Goal: Information Seeking & Learning: Learn about a topic

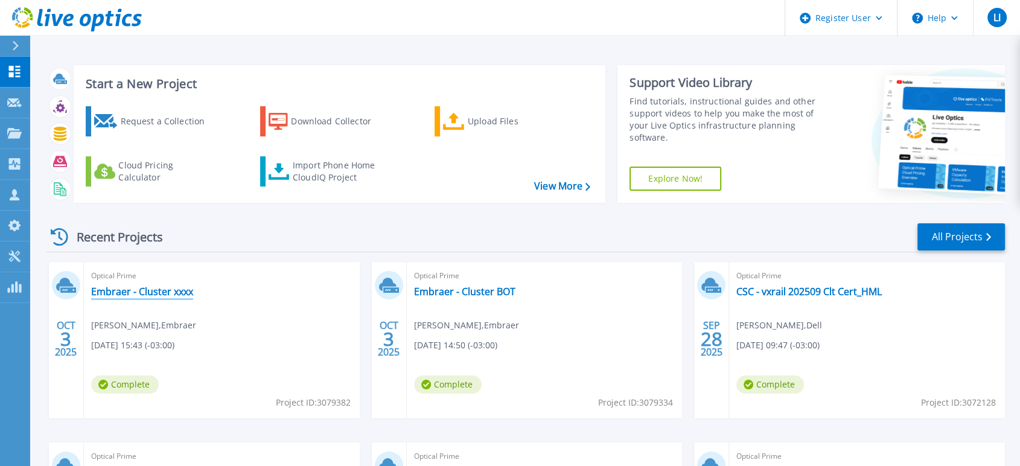
click at [150, 296] on link "Embraer - Cluster xxxx" at bounding box center [142, 292] width 102 height 12
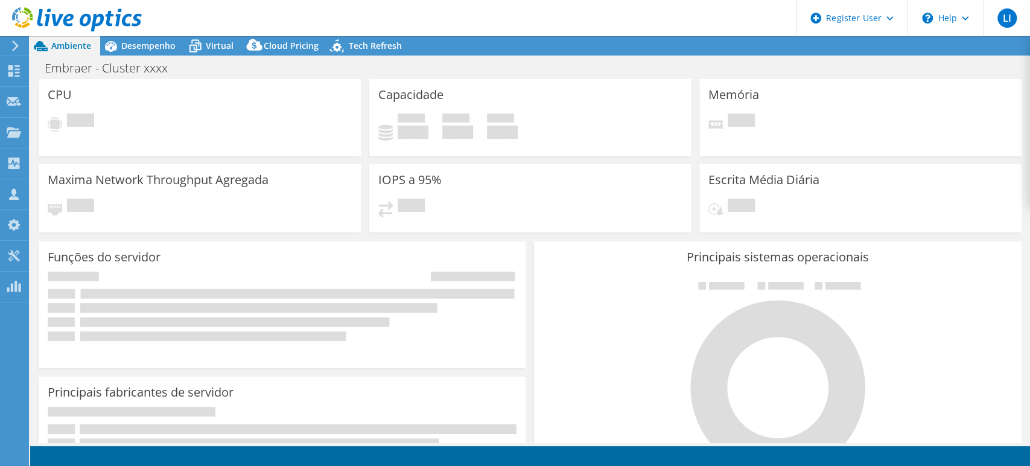
select select "USD"
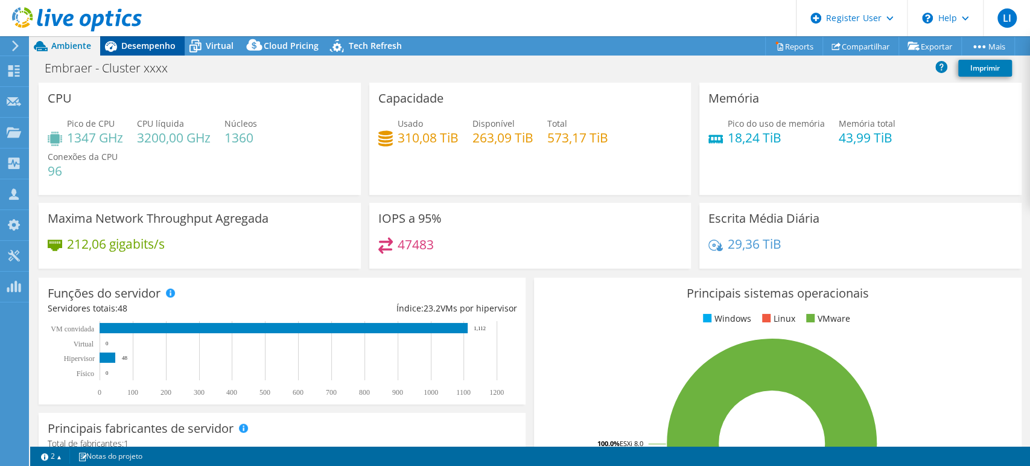
click at [150, 42] on span "Desempenho" at bounding box center [148, 45] width 54 height 11
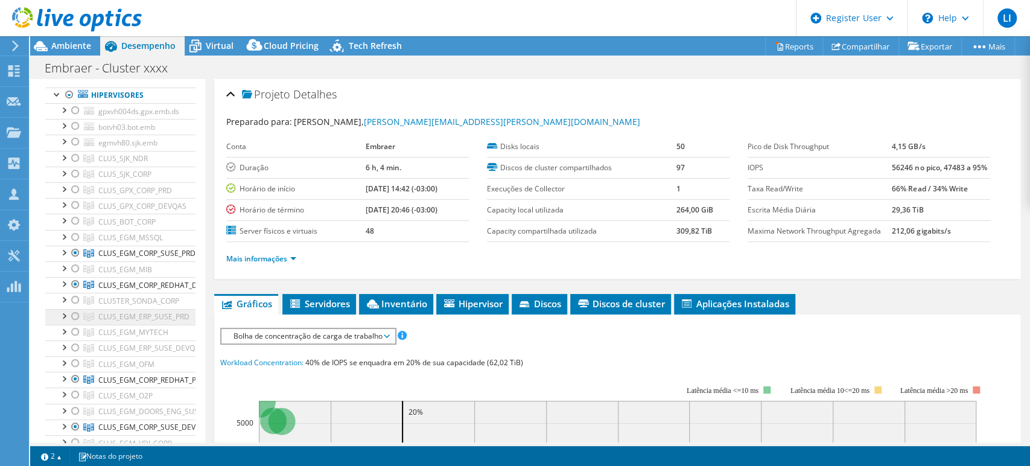
scroll to position [66, 0]
click at [74, 234] on div at bounding box center [75, 235] width 12 height 14
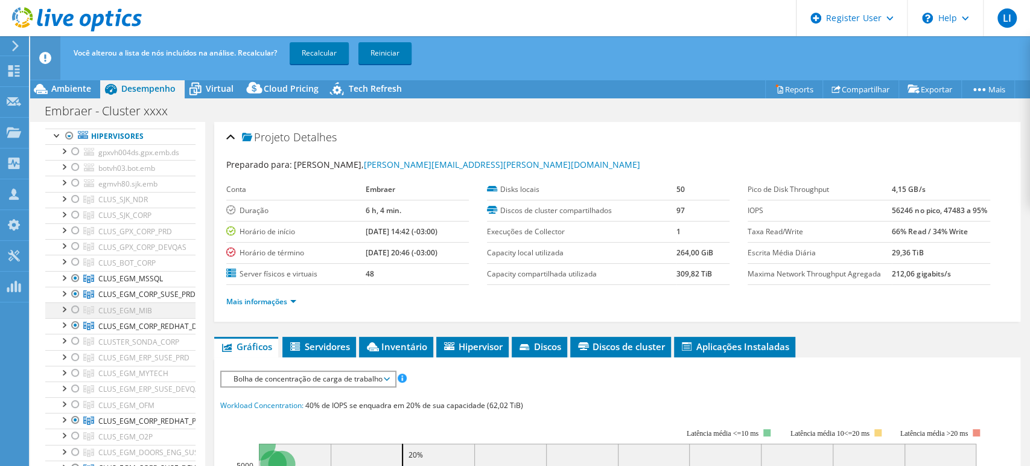
click at [75, 309] on div at bounding box center [75, 309] width 12 height 14
click at [75, 357] on div at bounding box center [75, 357] width 12 height 14
click at [73, 368] on div at bounding box center [75, 373] width 12 height 14
click at [73, 388] on div at bounding box center [75, 389] width 12 height 14
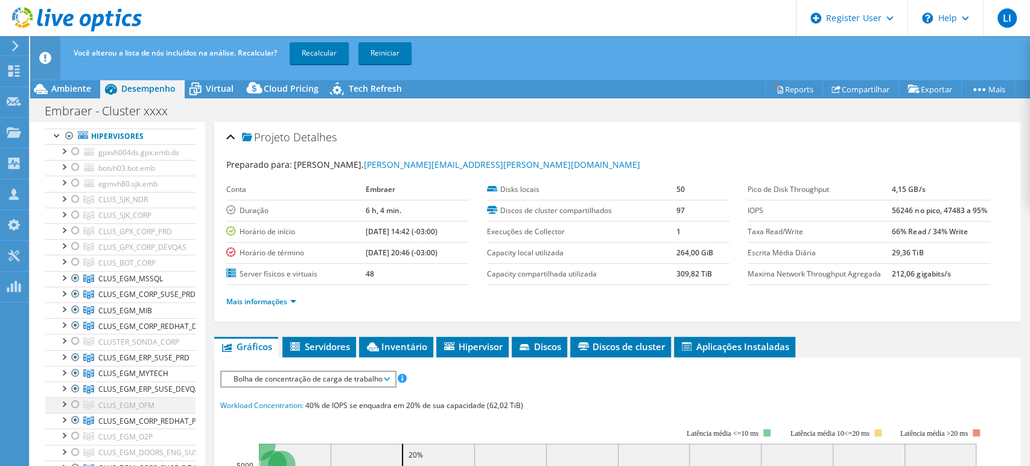
click at [74, 401] on div at bounding box center [75, 404] width 12 height 14
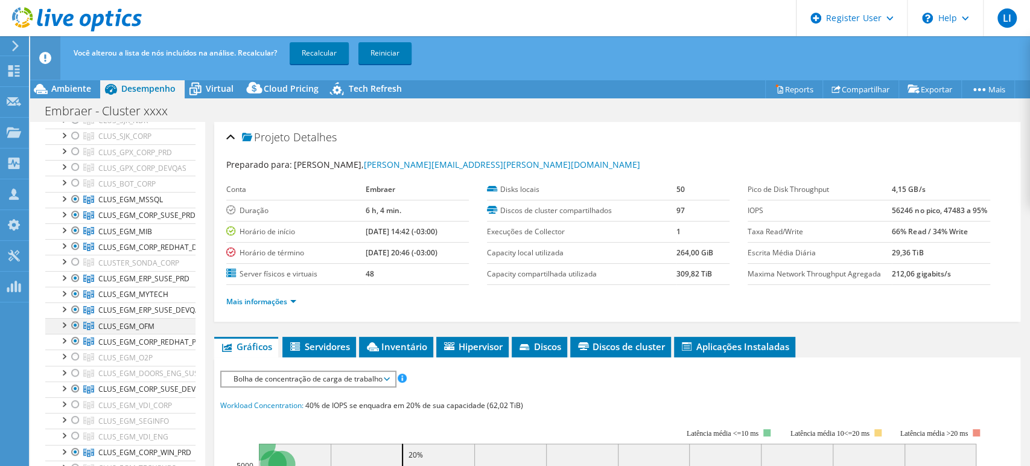
scroll to position [174, 0]
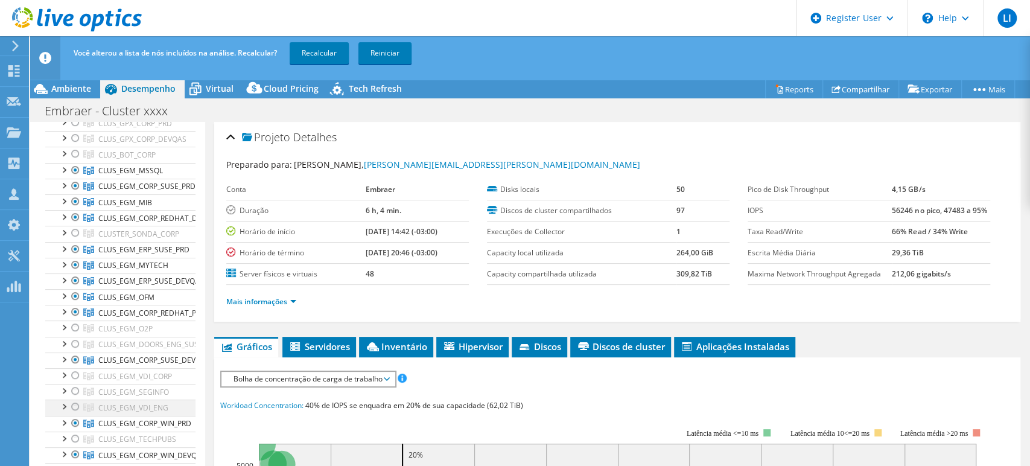
click at [76, 406] on div at bounding box center [75, 407] width 12 height 14
click at [74, 392] on div at bounding box center [75, 391] width 12 height 14
click at [73, 371] on div at bounding box center [75, 375] width 12 height 14
click at [75, 342] on div at bounding box center [75, 344] width 12 height 14
click at [75, 328] on div at bounding box center [75, 328] width 12 height 14
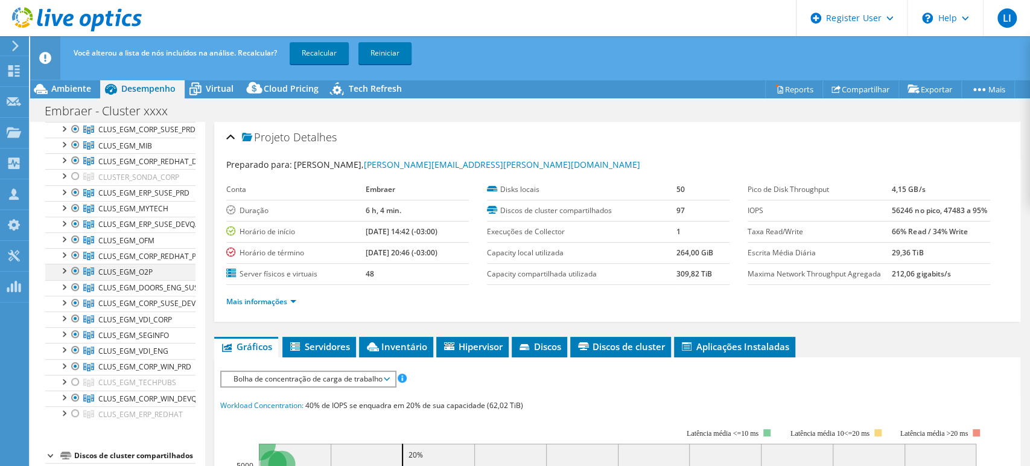
scroll to position [239, 0]
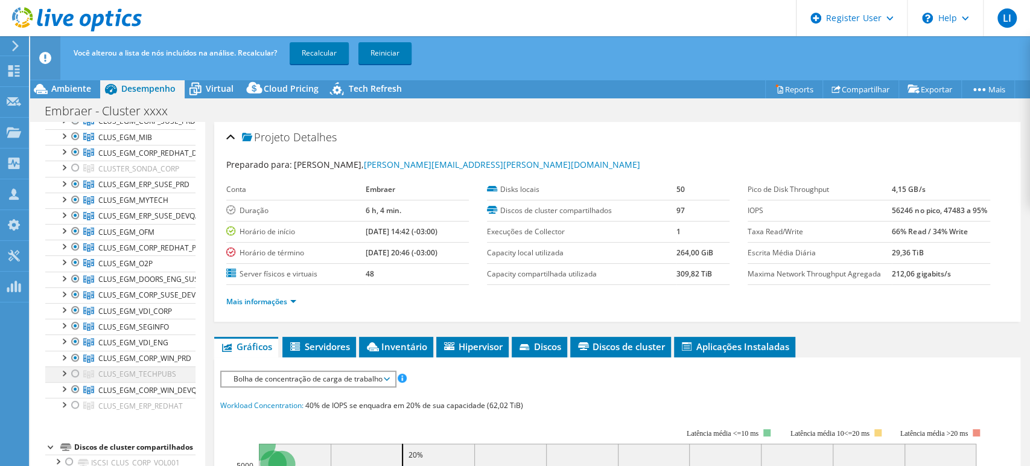
click at [74, 371] on div at bounding box center [75, 373] width 12 height 14
click at [74, 401] on div at bounding box center [75, 405] width 12 height 14
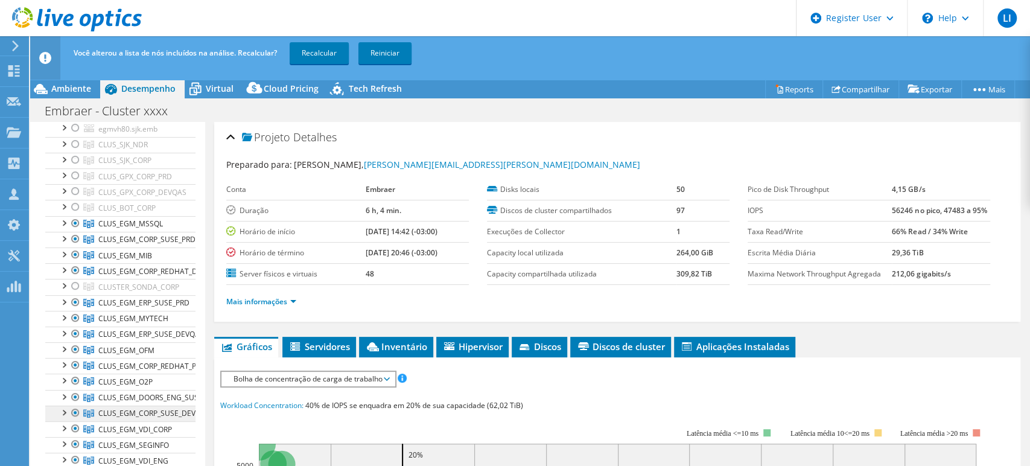
scroll to position [120, 0]
click at [74, 284] on div at bounding box center [75, 286] width 12 height 14
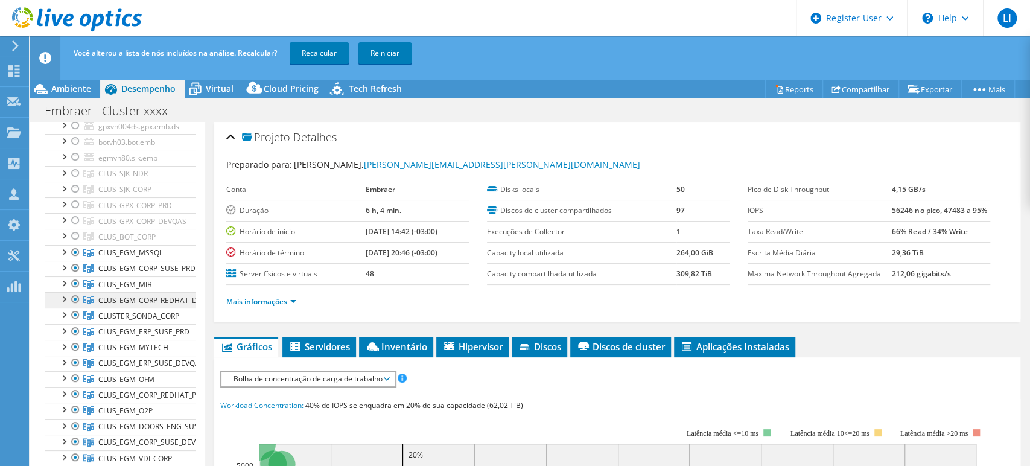
scroll to position [0, 0]
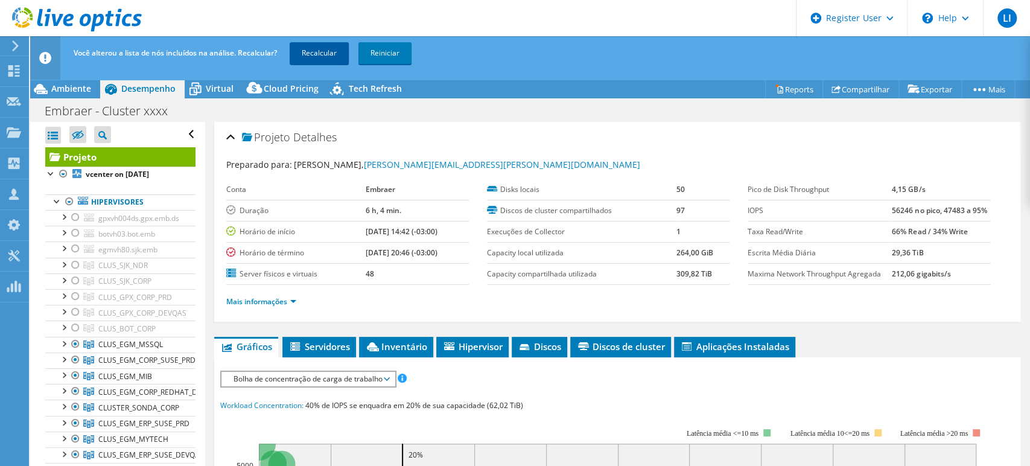
click at [321, 49] on link "Recalcular" at bounding box center [319, 53] width 59 height 22
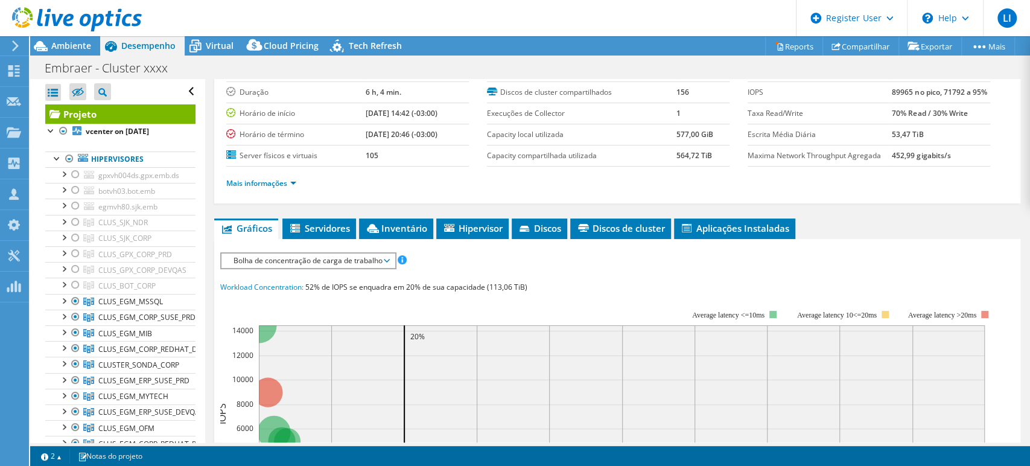
scroll to position [77, 0]
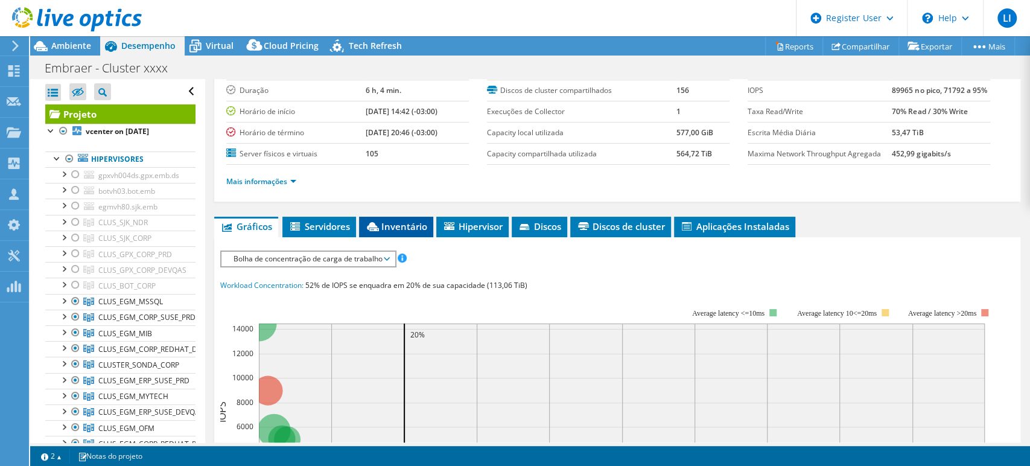
click at [397, 222] on span "Inventário" at bounding box center [396, 226] width 62 height 12
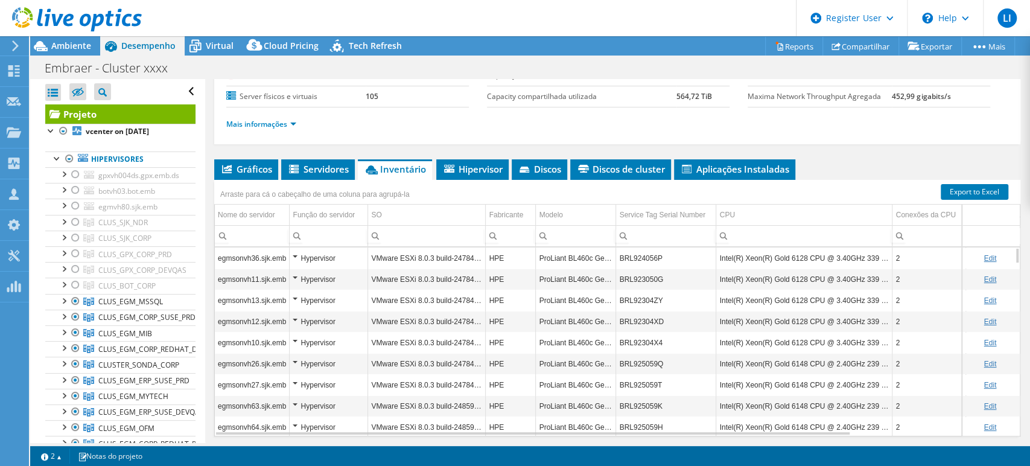
scroll to position [135, 0]
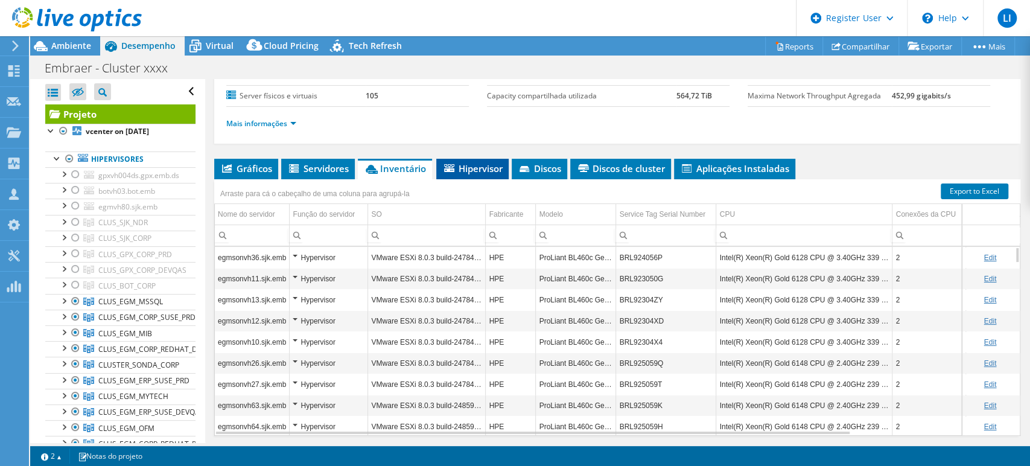
click at [481, 163] on span "Hipervisor" at bounding box center [472, 168] width 60 height 12
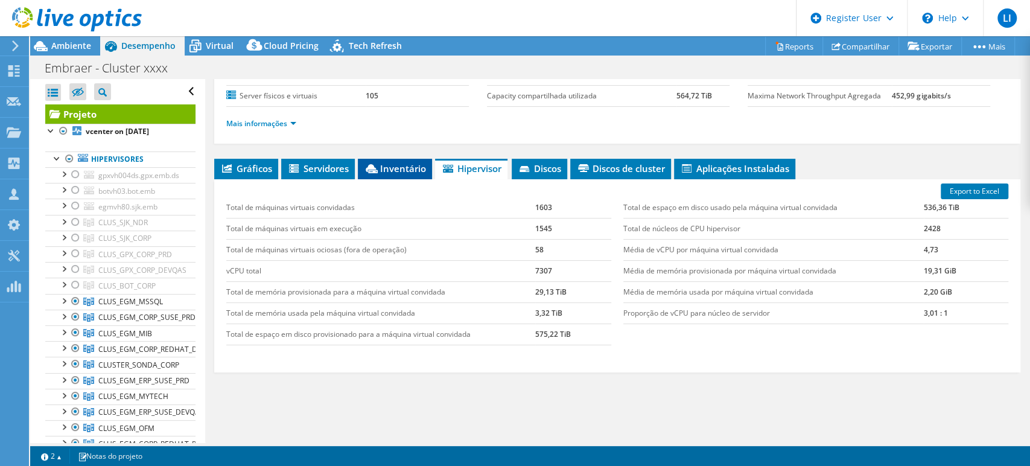
click at [400, 159] on li "Inventário" at bounding box center [395, 169] width 74 height 21
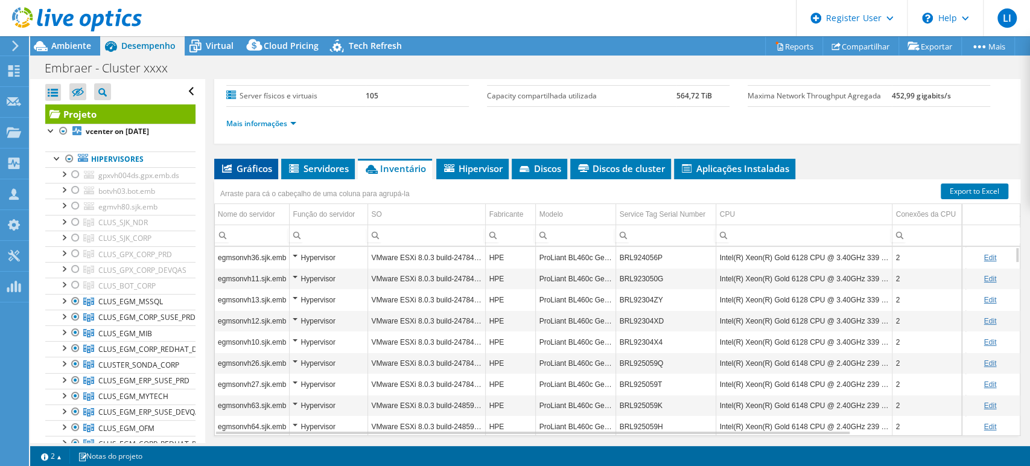
click at [246, 162] on span "Gráficos" at bounding box center [246, 168] width 52 height 12
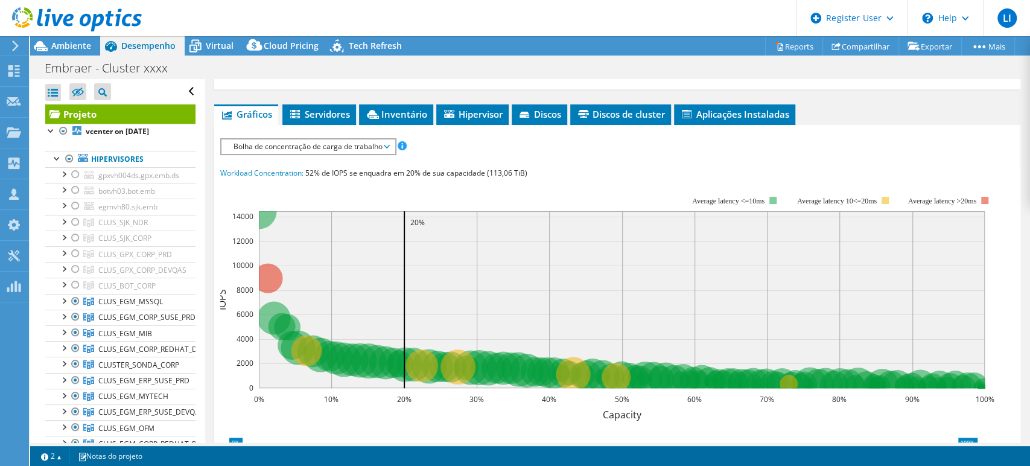
scroll to position [206, 0]
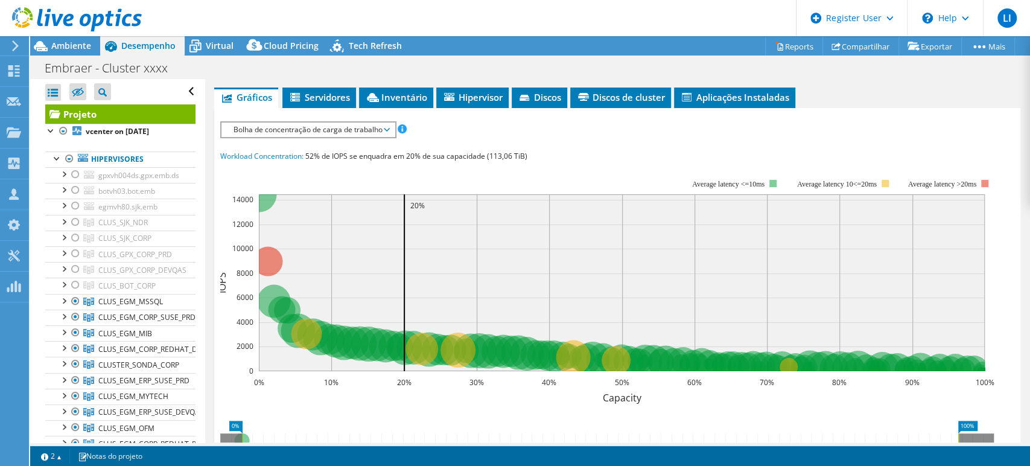
click at [387, 128] on span "Bolha de concentração de carga de trabalho" at bounding box center [308, 130] width 161 height 14
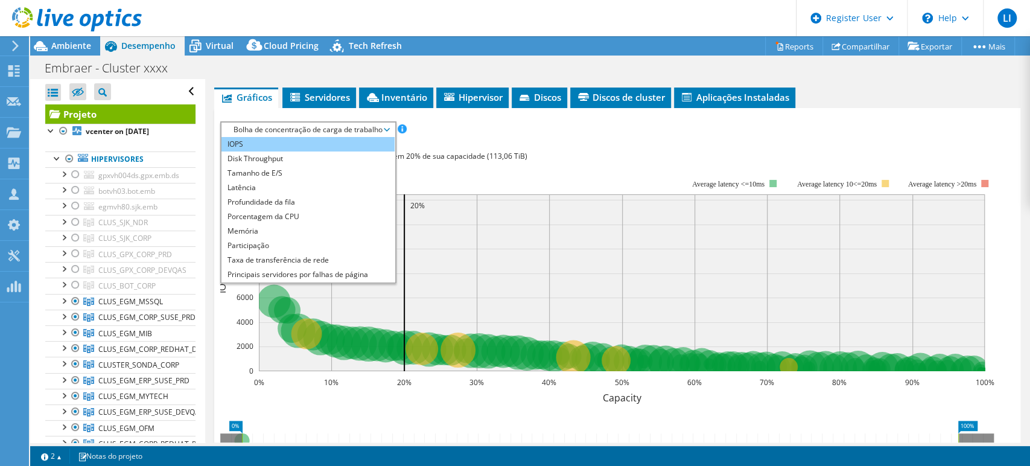
click at [339, 145] on li "IOPS" at bounding box center [308, 144] width 173 height 14
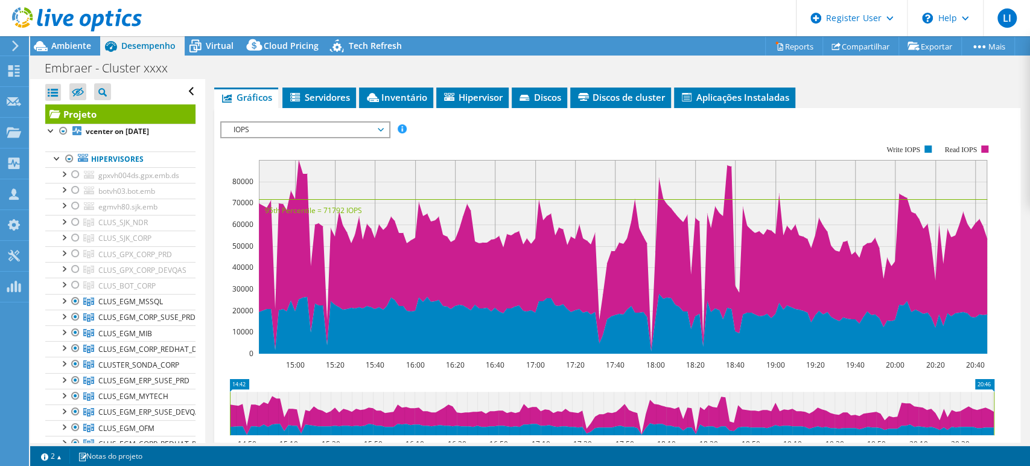
click at [383, 124] on span "IOPS" at bounding box center [305, 130] width 155 height 14
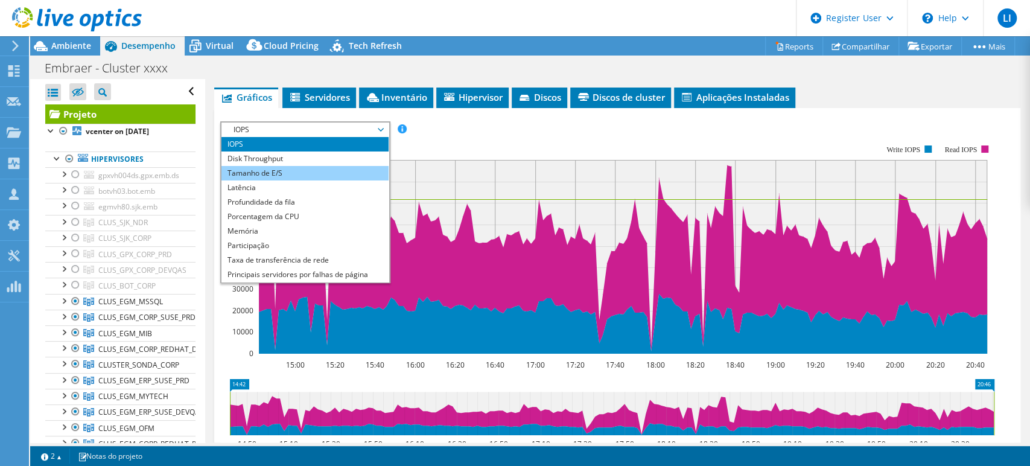
click at [329, 171] on li "Tamanho de E/S" at bounding box center [305, 173] width 167 height 14
